Goal: Communication & Community: Answer question/provide support

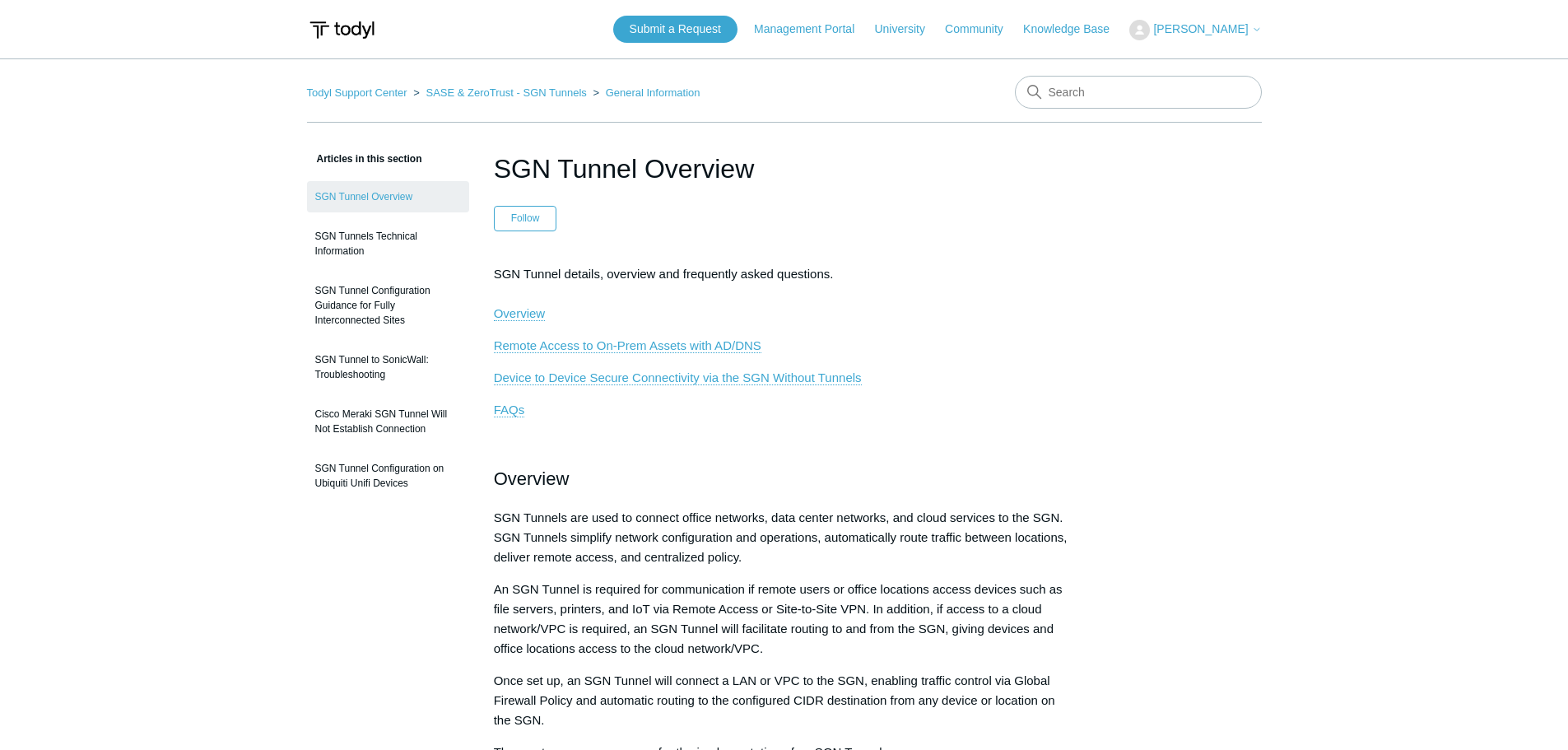
click at [1218, 29] on span "[PERSON_NAME]" at bounding box center [1200, 28] width 94 height 13
click at [1209, 73] on link "My Support Requests" at bounding box center [1211, 64] width 161 height 29
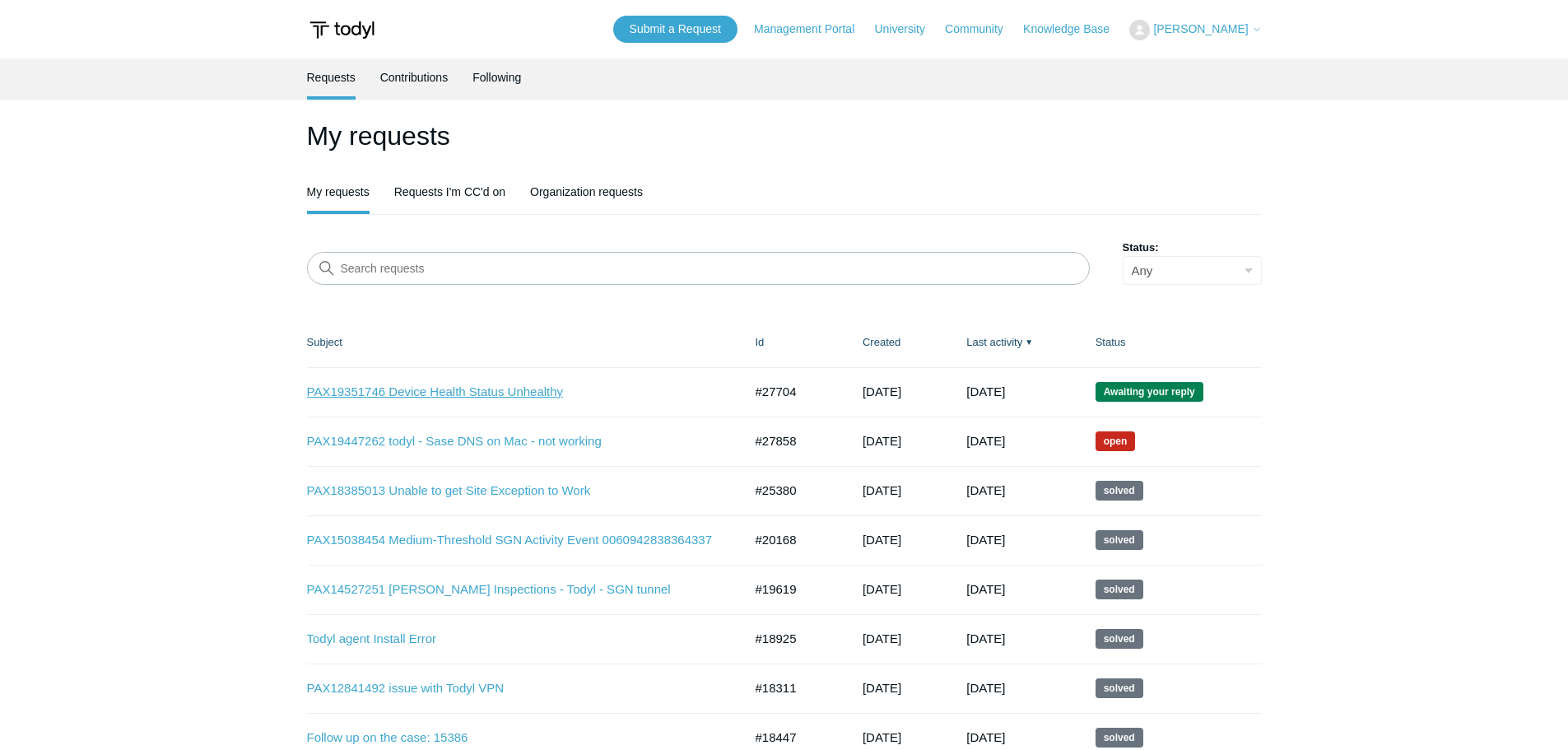
click at [515, 392] on link "PAX19351746 Device Health Status Unhealthy" at bounding box center [512, 392] width 412 height 19
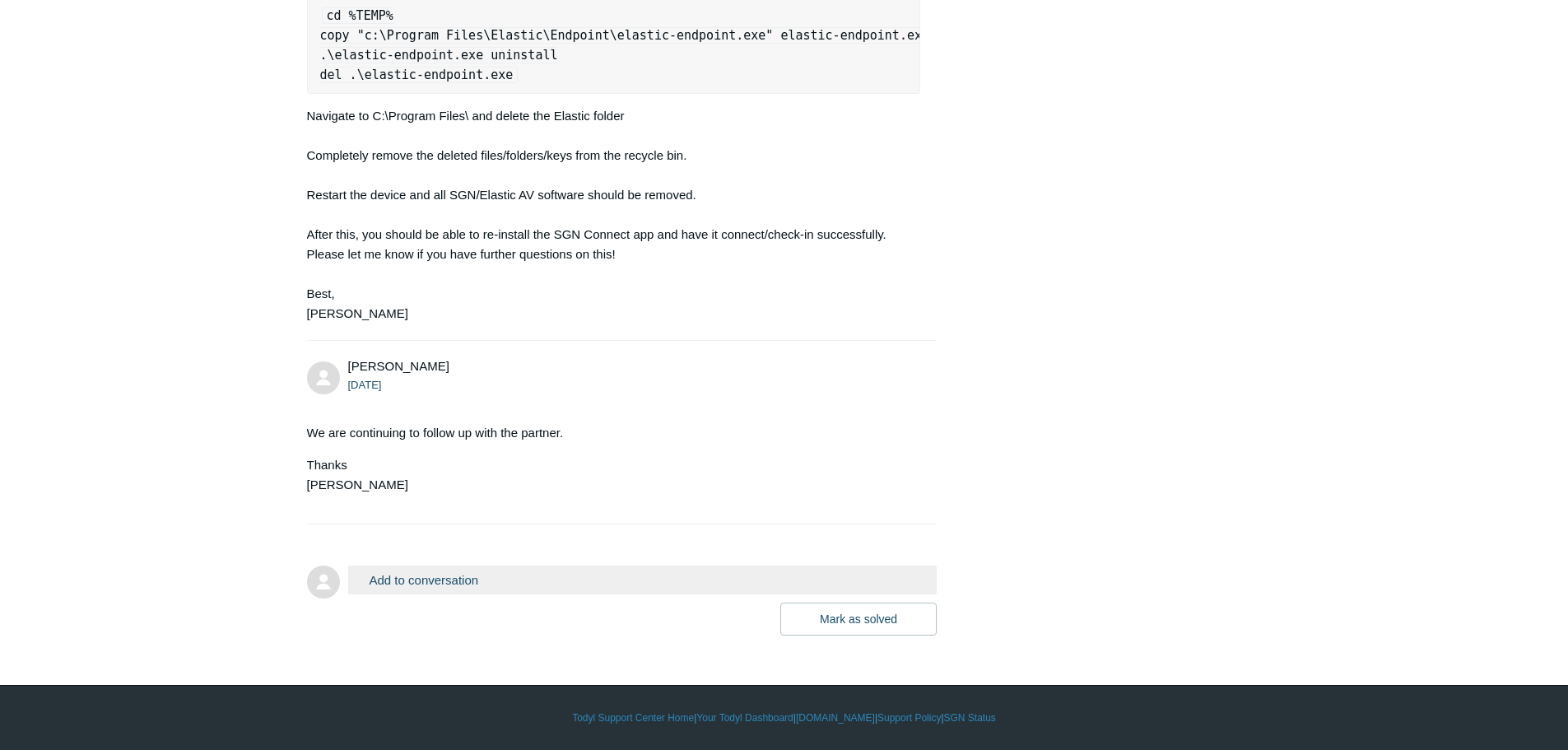
scroll to position [2812, 0]
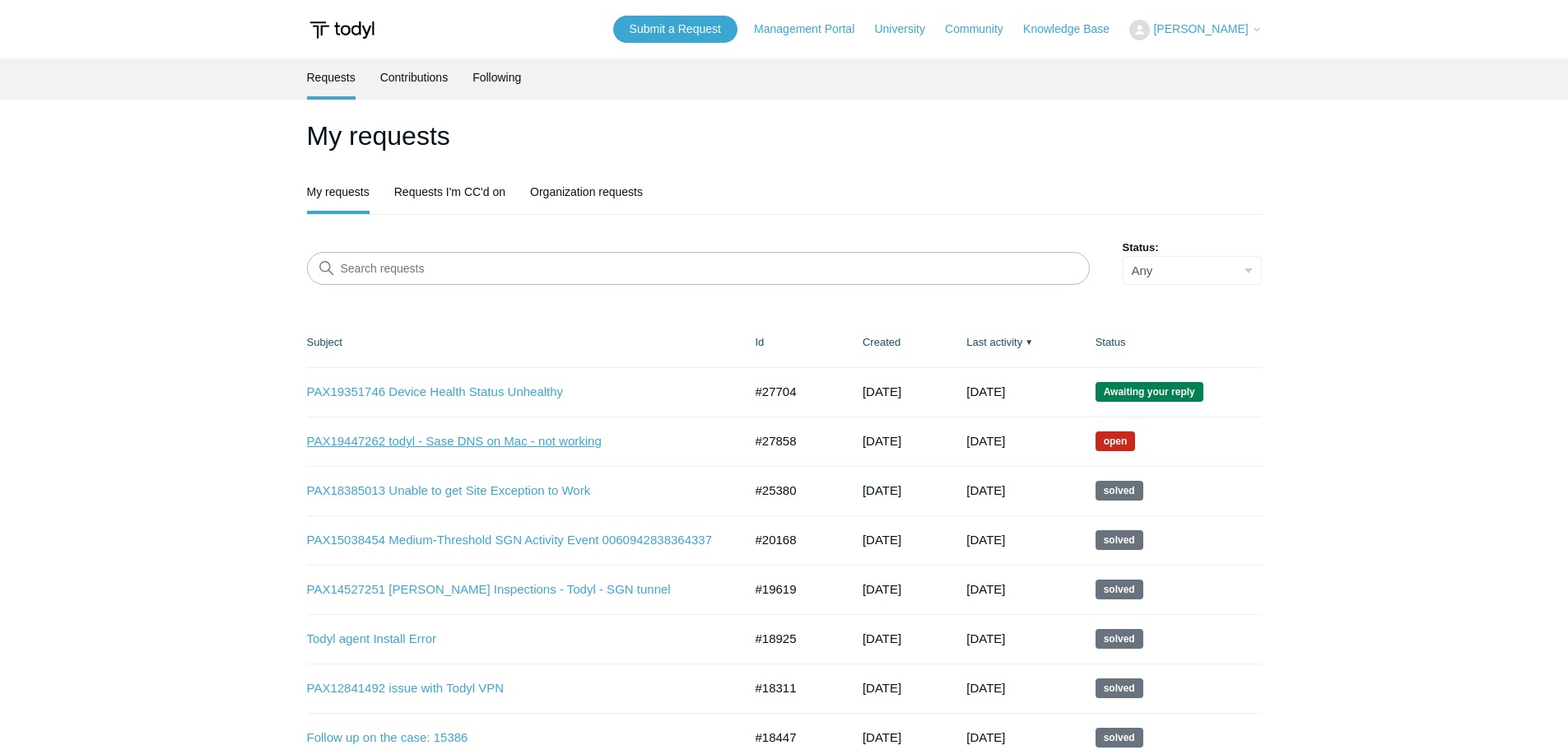
click at [460, 438] on link "PAX19447262 todyl - Sase DNS on Mac - not working" at bounding box center [512, 441] width 412 height 19
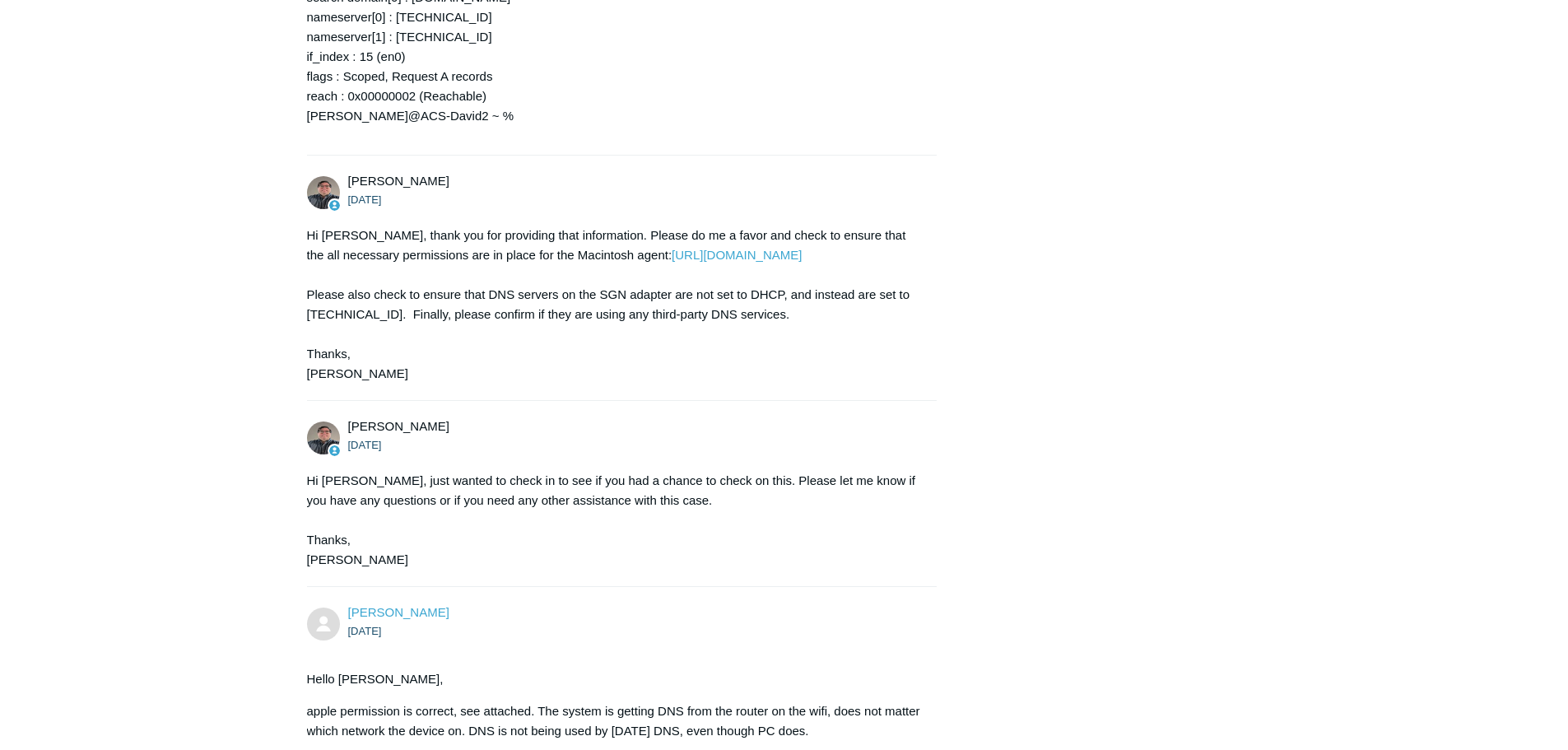
scroll to position [24167, 0]
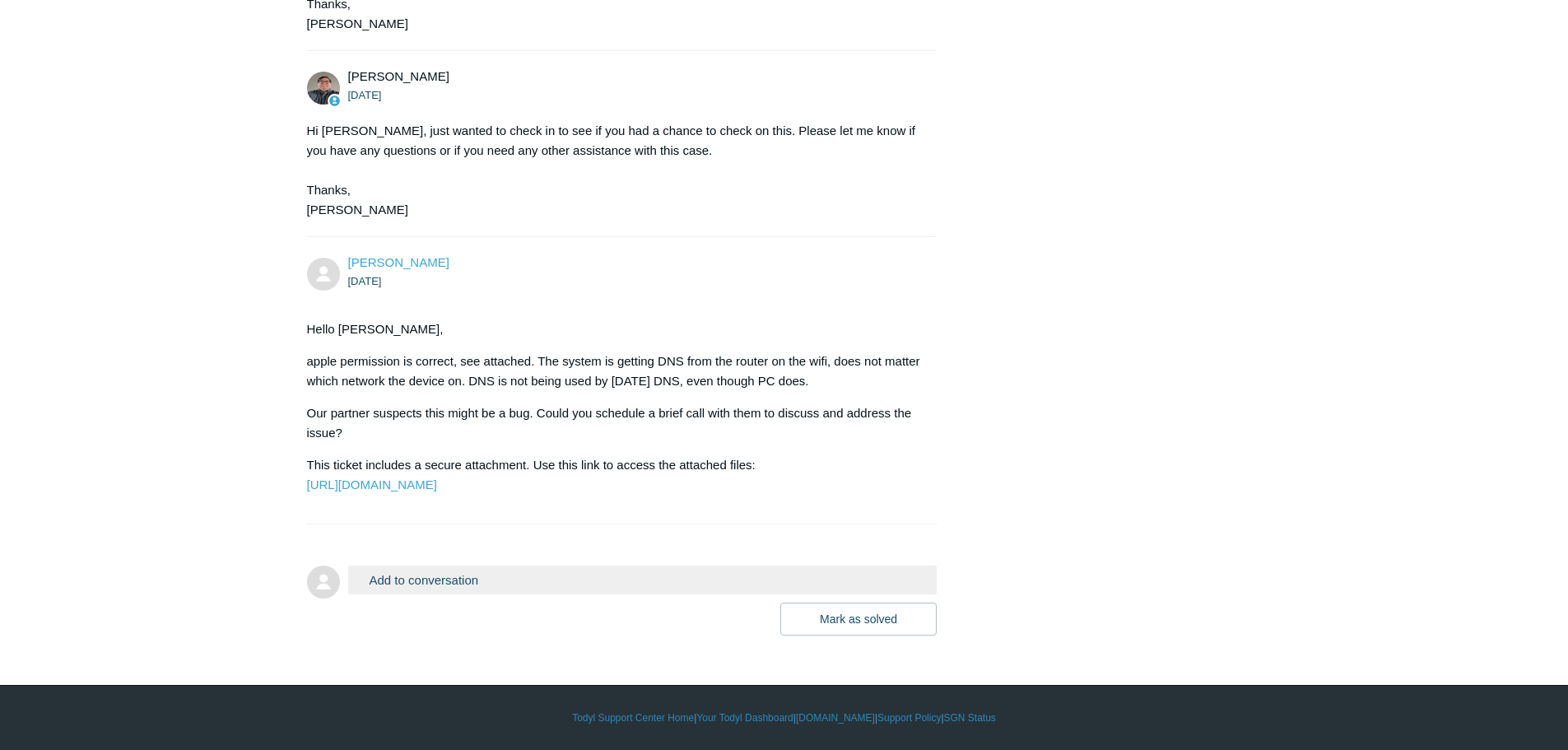
click at [451, 577] on button "Add to conversation" at bounding box center [642, 580] width 589 height 29
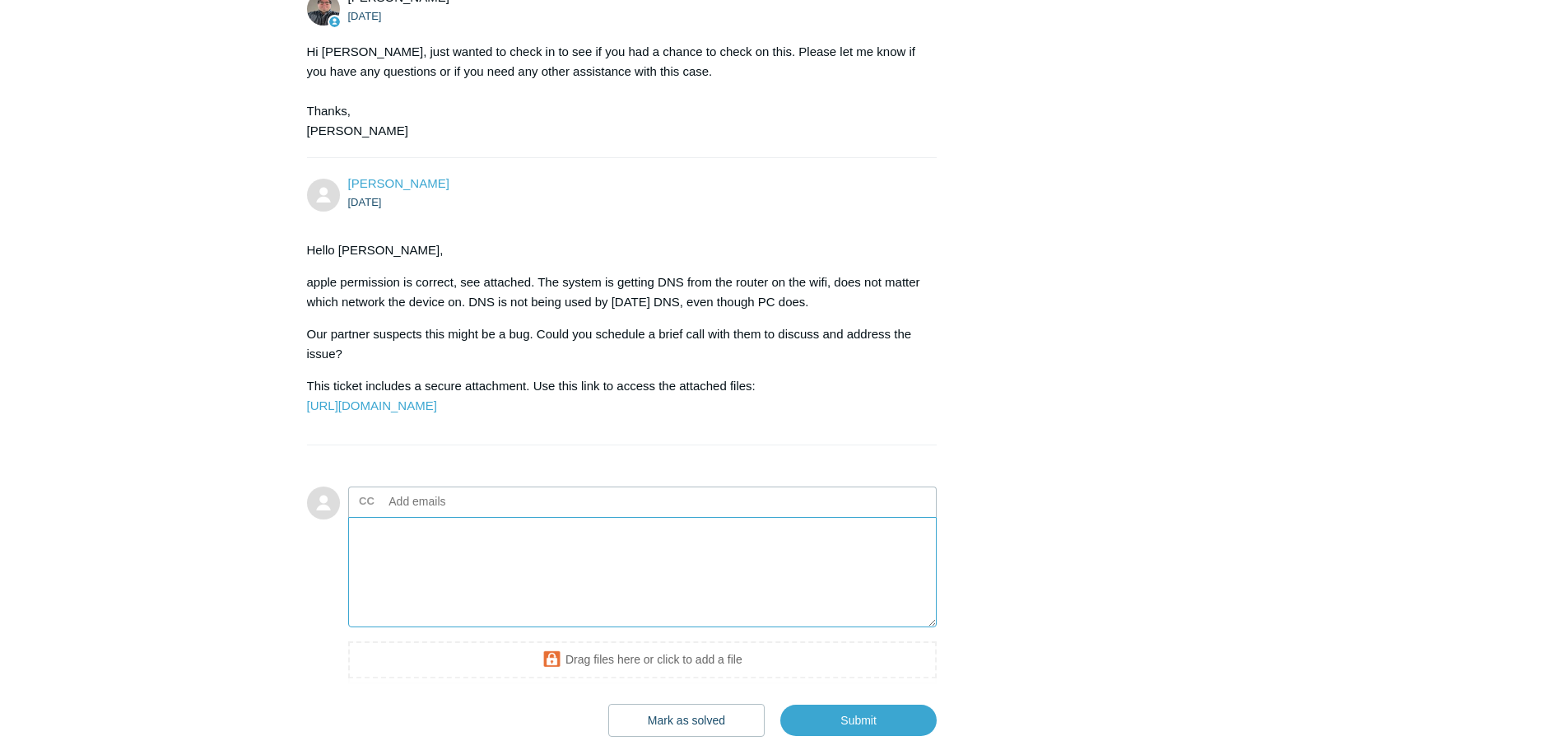
scroll to position [24332, 0]
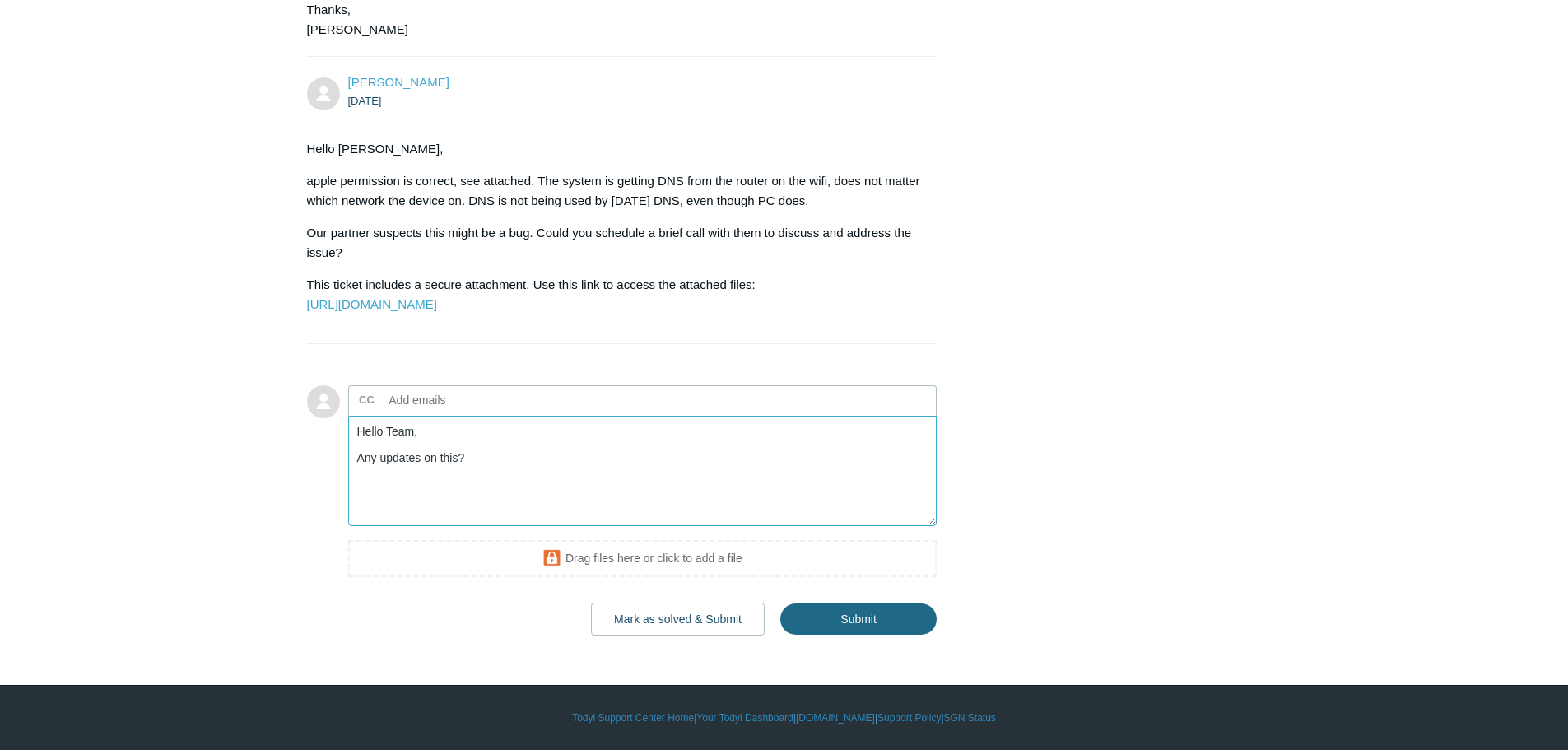
type textarea "Hello Team, Any updates on this?"
click at [888, 635] on input "Submit" at bounding box center [858, 619] width 156 height 33
